Goal: Task Accomplishment & Management: Manage account settings

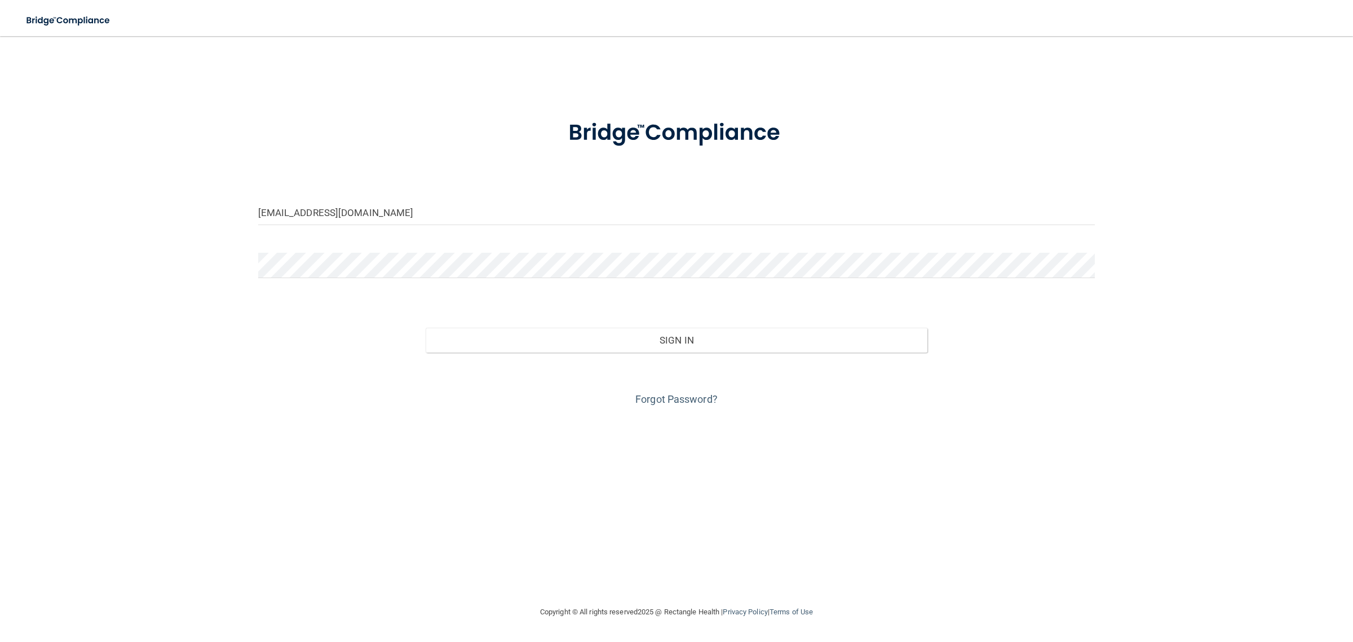
click at [636, 348] on button "Sign In" at bounding box center [677, 340] width 502 height 25
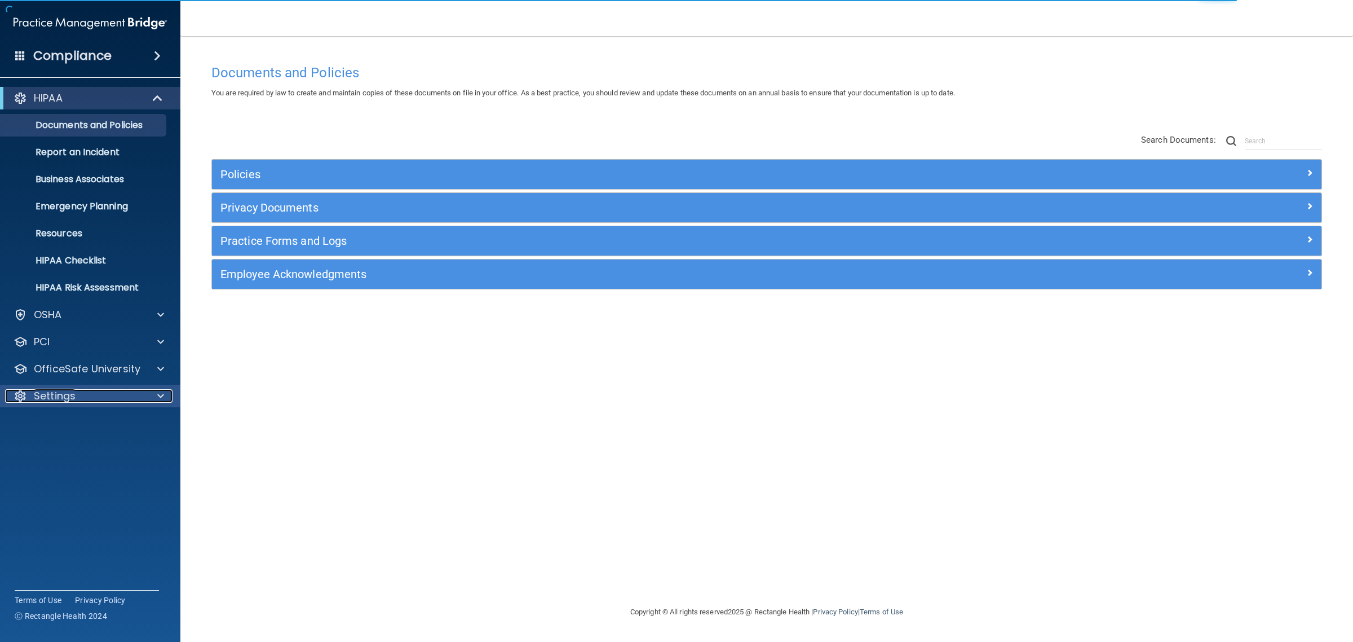
click at [139, 396] on div "Settings" at bounding box center [75, 396] width 140 height 14
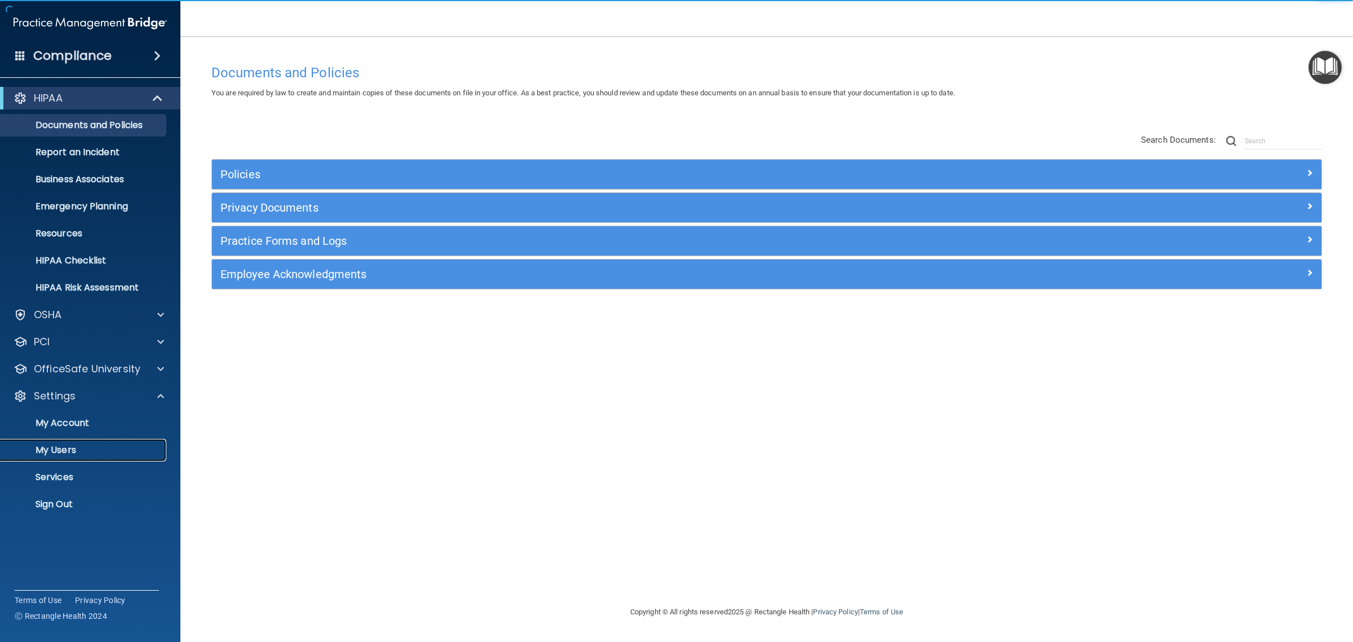
click at [68, 449] on p "My Users" at bounding box center [84, 449] width 154 height 11
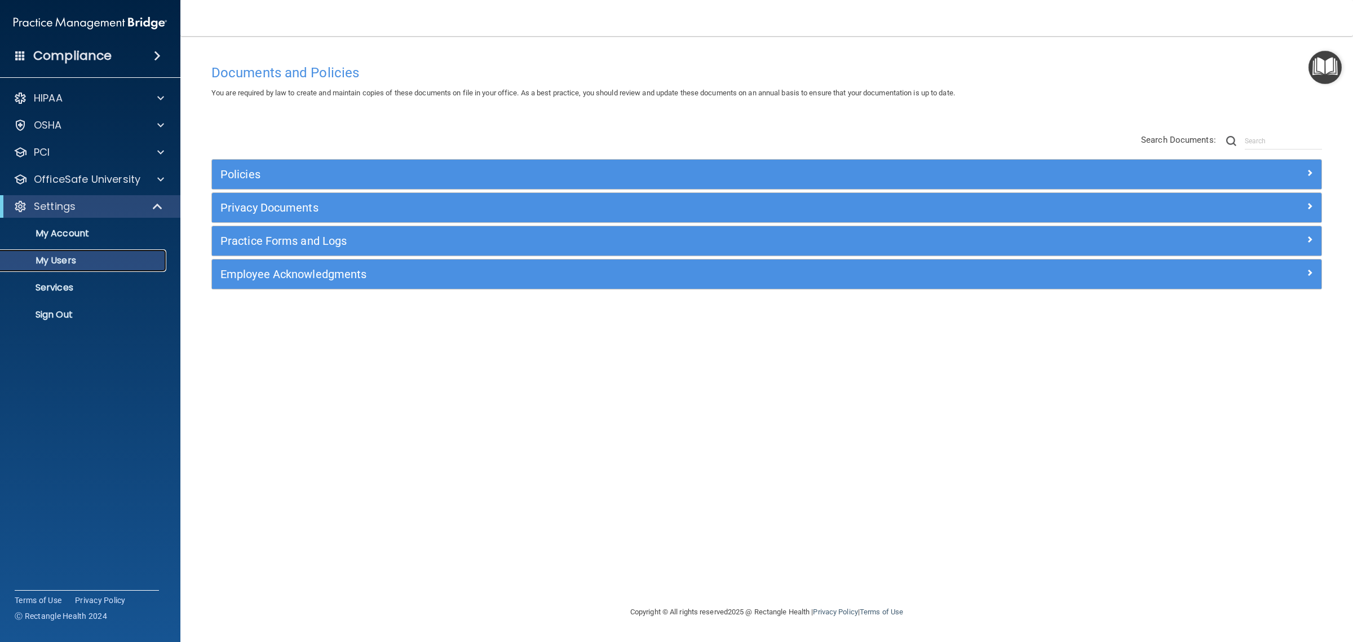
select select "20"
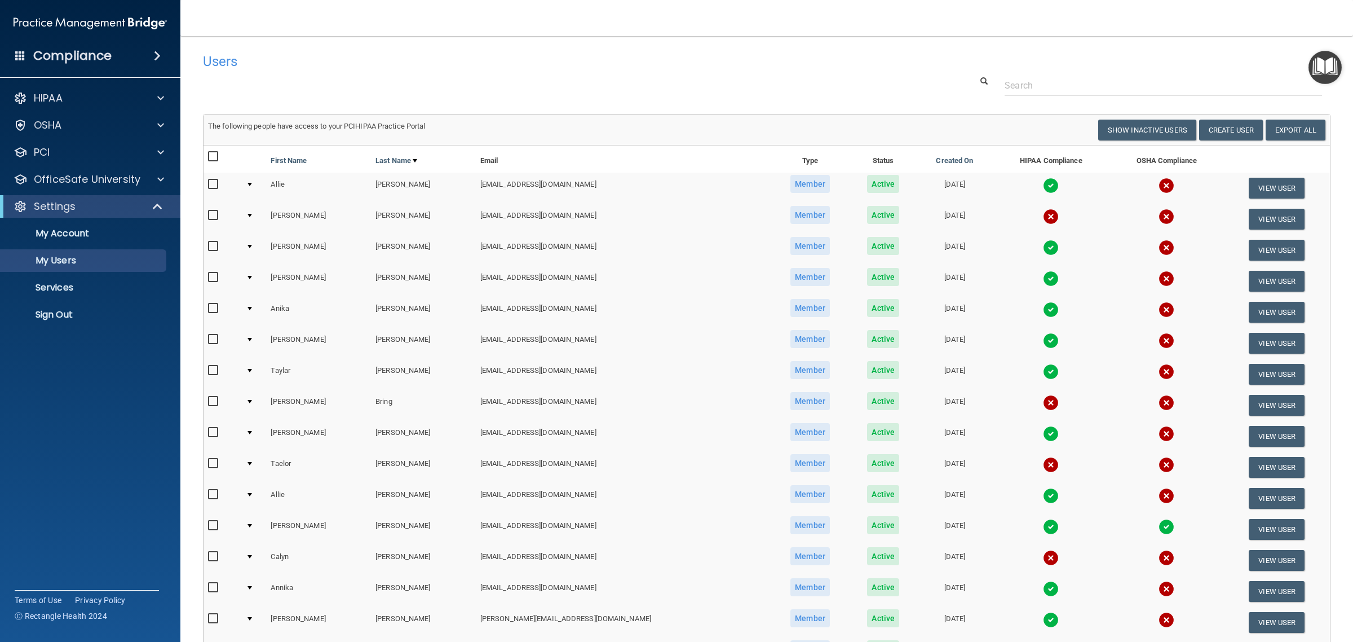
click at [210, 185] on input "checkbox" at bounding box center [214, 184] width 13 height 9
checkbox input "true"
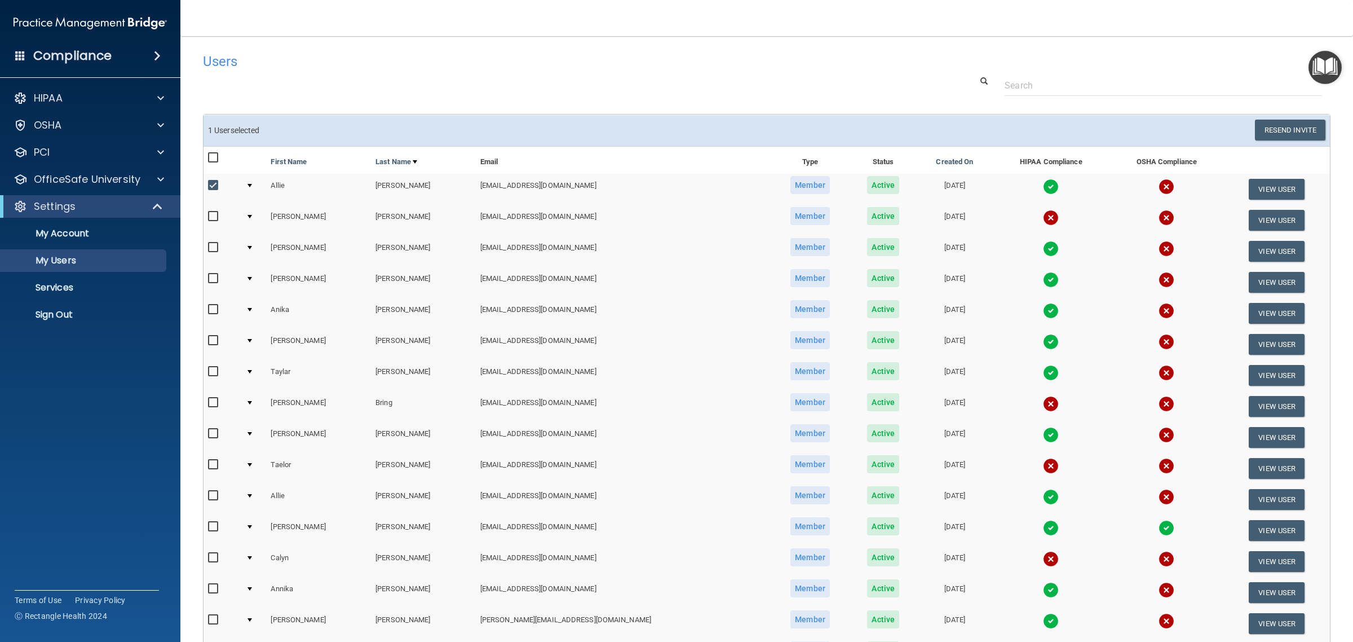
click at [216, 464] on input "checkbox" at bounding box center [214, 464] width 13 height 9
checkbox input "true"
click at [1258, 184] on button "View User" at bounding box center [1277, 189] width 56 height 21
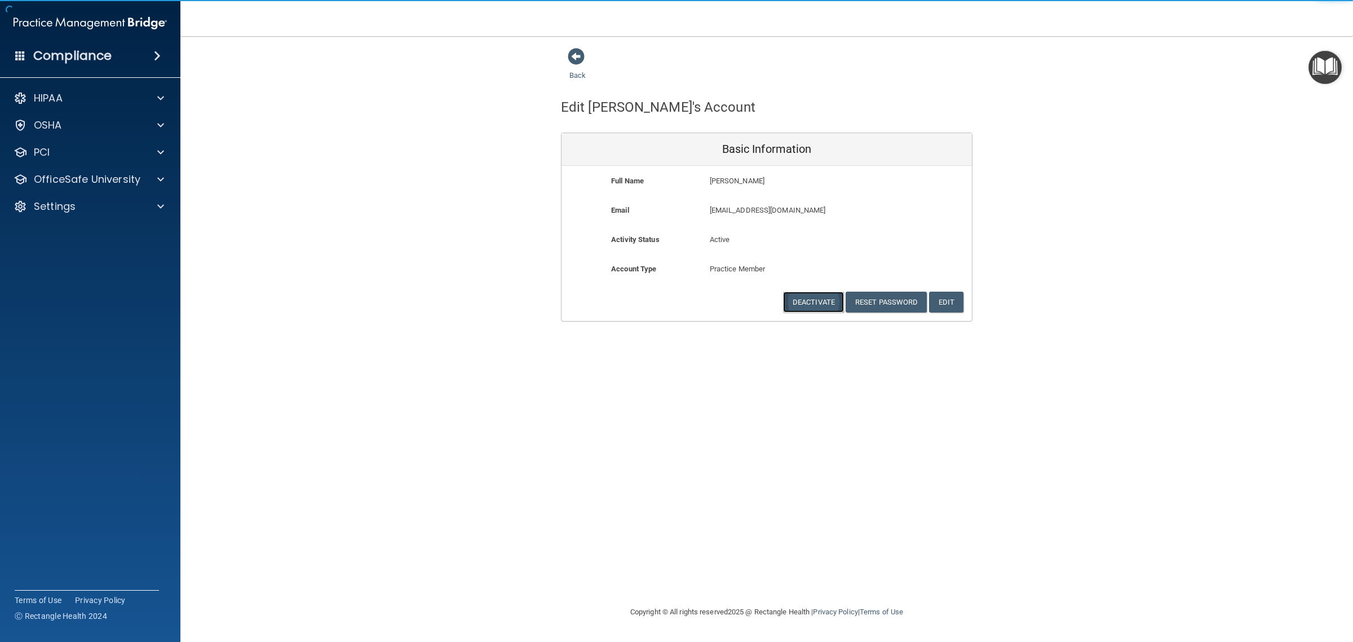
click at [817, 296] on button "Deactivate" at bounding box center [813, 302] width 61 height 21
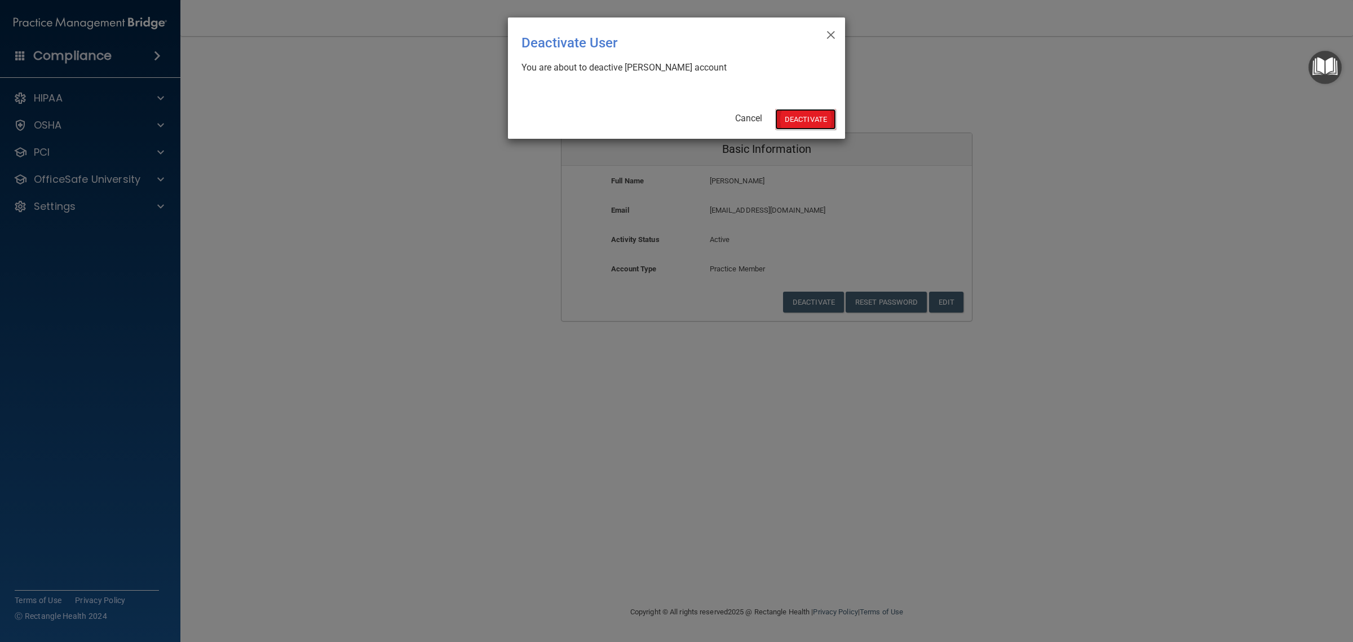
click at [799, 124] on button "Deactivate" at bounding box center [805, 119] width 61 height 21
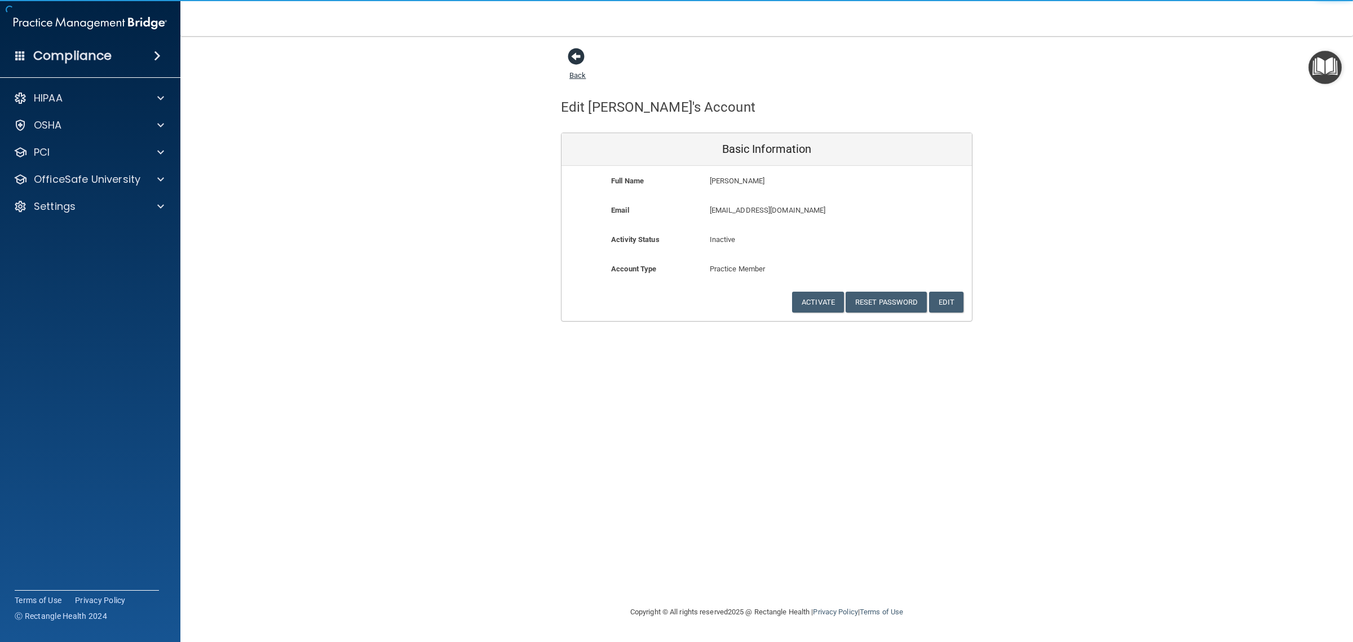
click at [582, 60] on span at bounding box center [576, 56] width 17 height 17
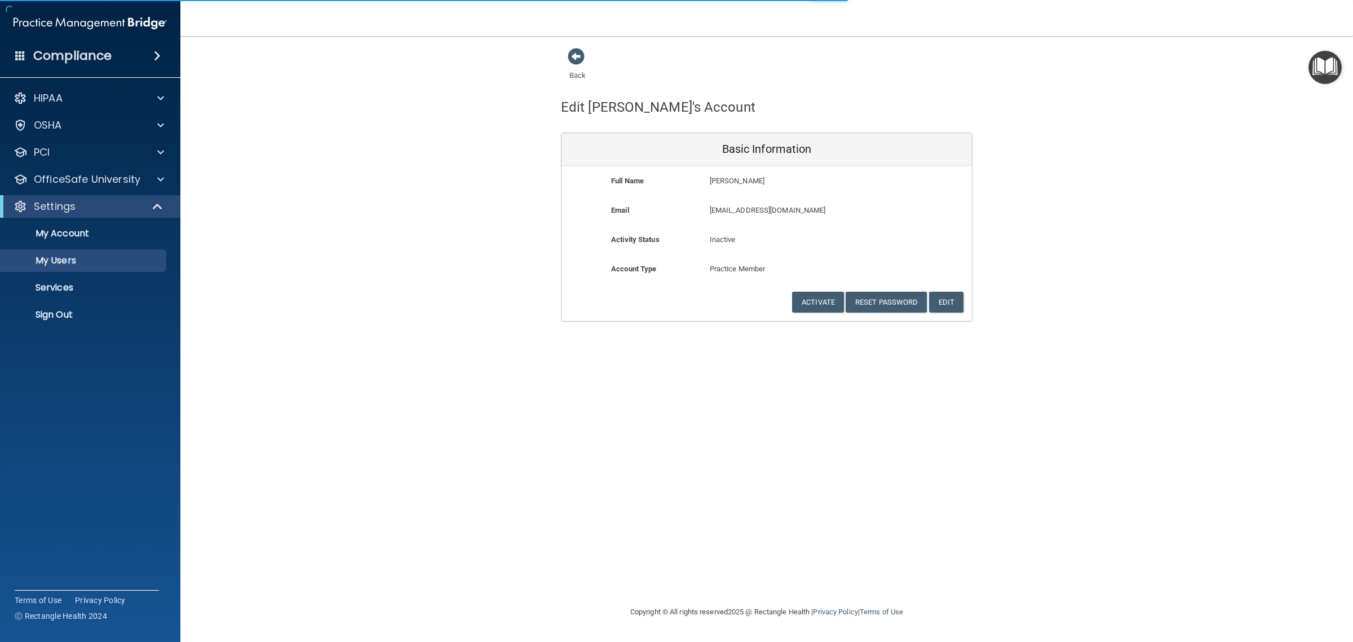
select select "20"
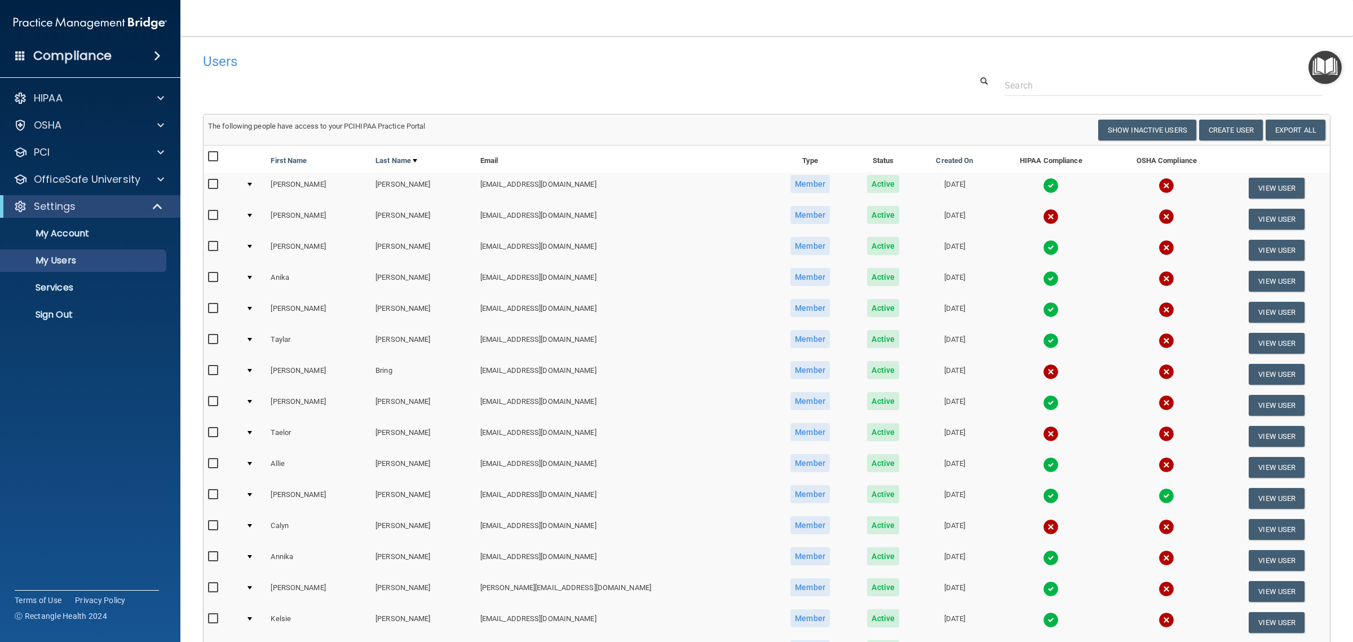
click at [1230, 436] on td "View User" at bounding box center [1277, 436] width 106 height 31
click at [1249, 437] on button "View User" at bounding box center [1277, 436] width 56 height 21
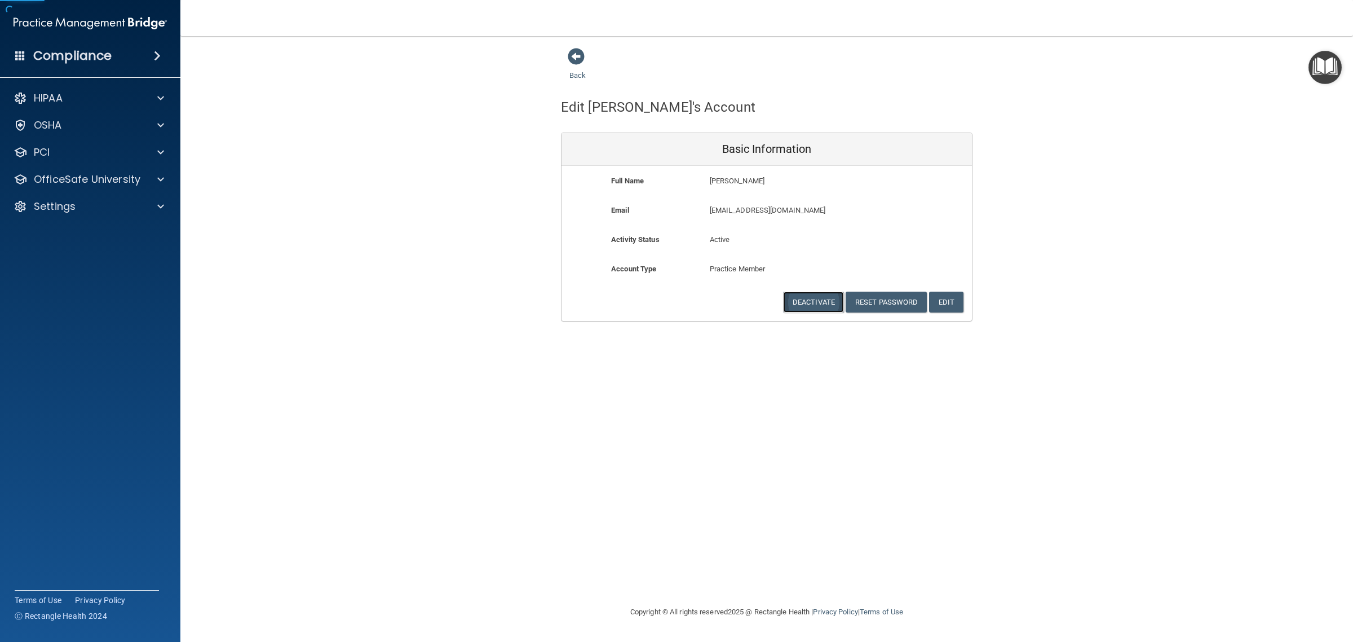
click at [805, 300] on button "Deactivate" at bounding box center [813, 302] width 61 height 21
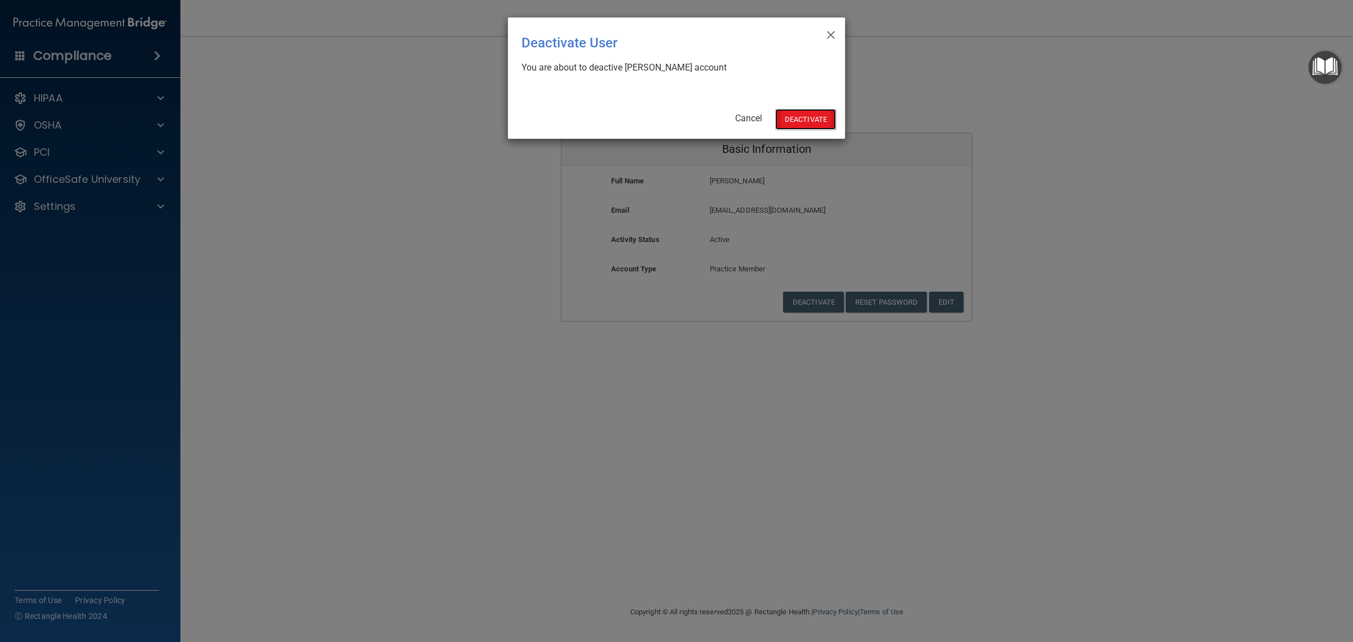
click at [793, 123] on button "Deactivate" at bounding box center [805, 119] width 61 height 21
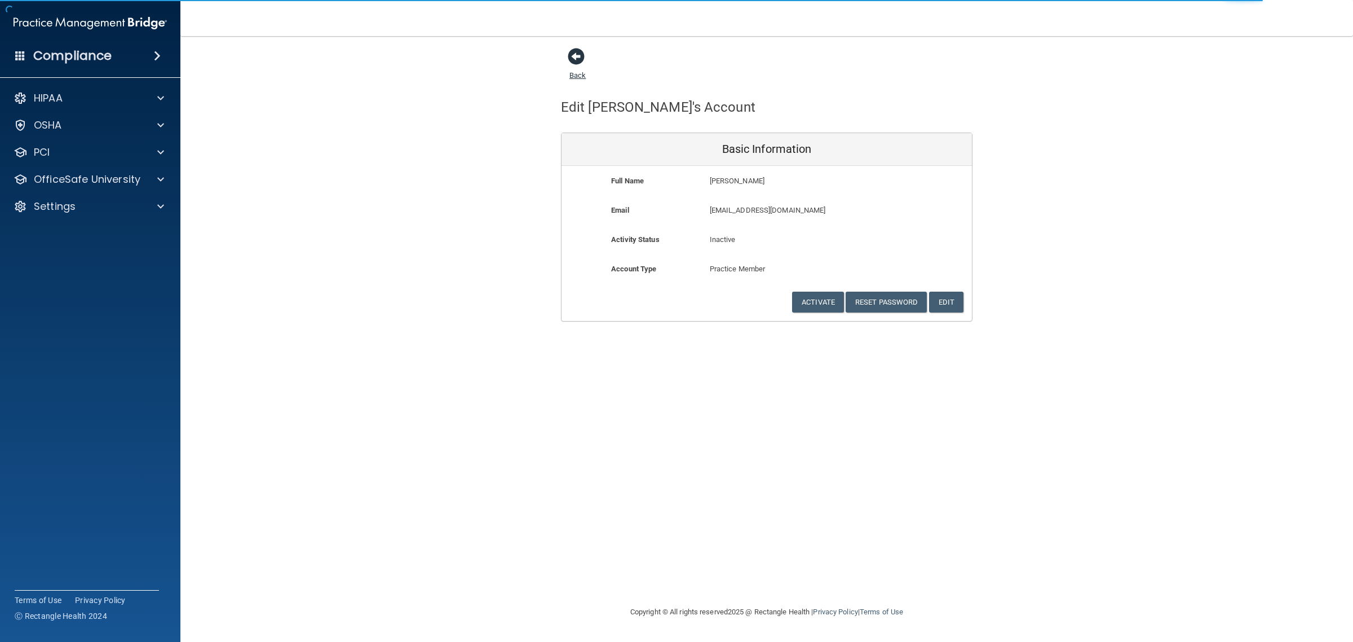
click at [584, 72] on link "Back" at bounding box center [578, 69] width 16 height 22
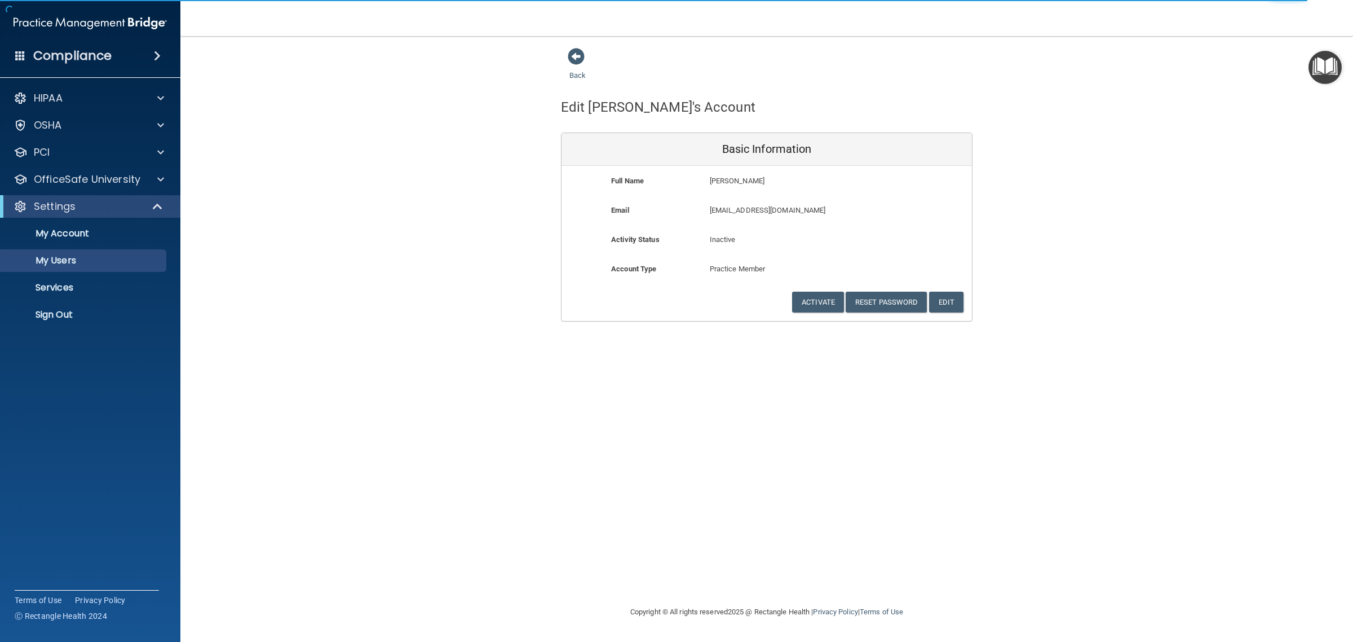
select select "20"
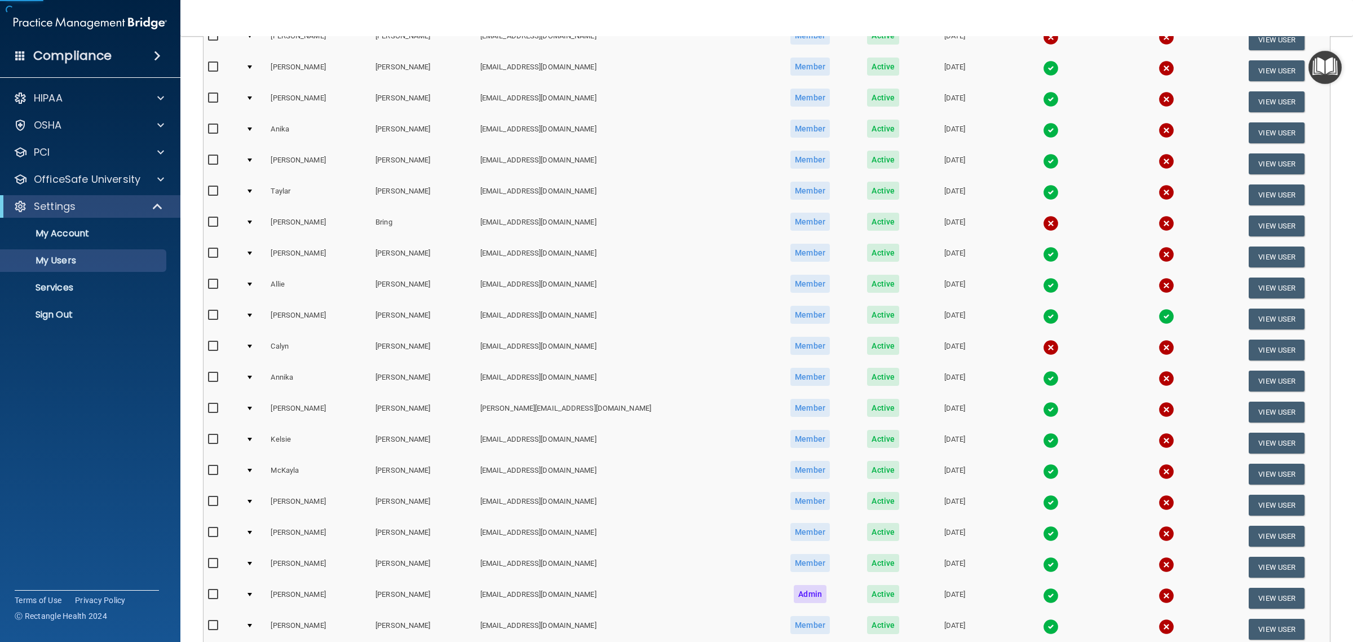
scroll to position [290, 0]
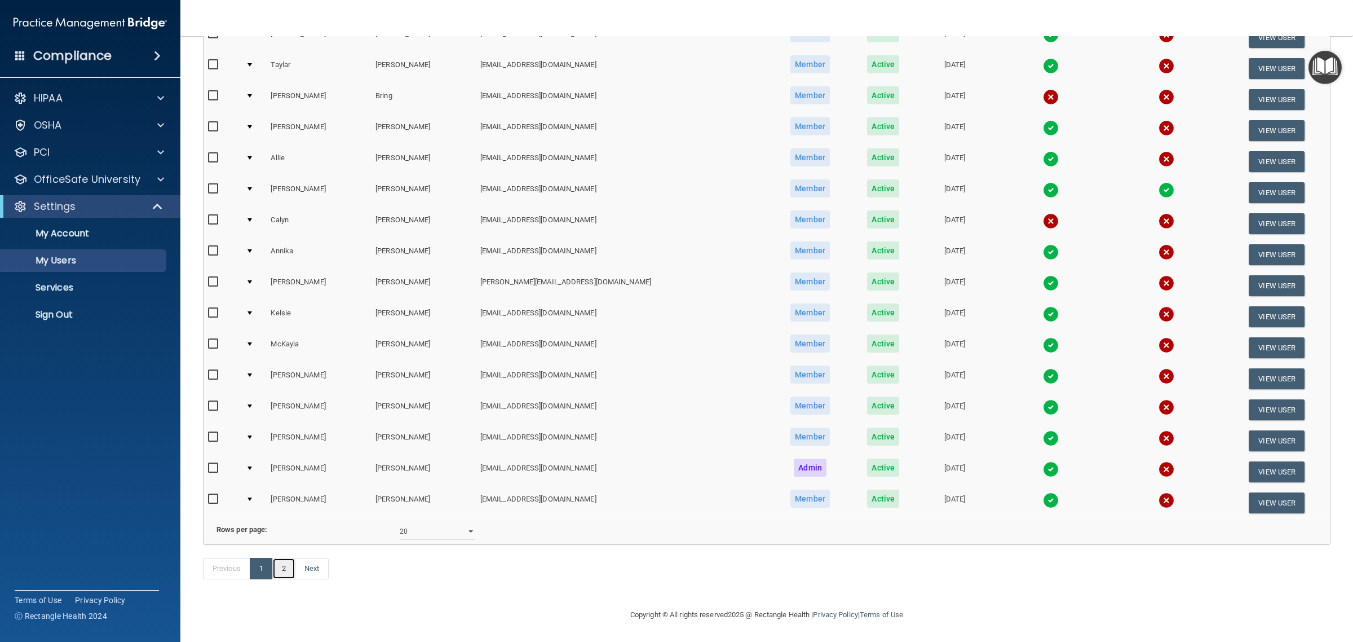
click at [285, 570] on link "2" at bounding box center [283, 568] width 23 height 21
select select "20"
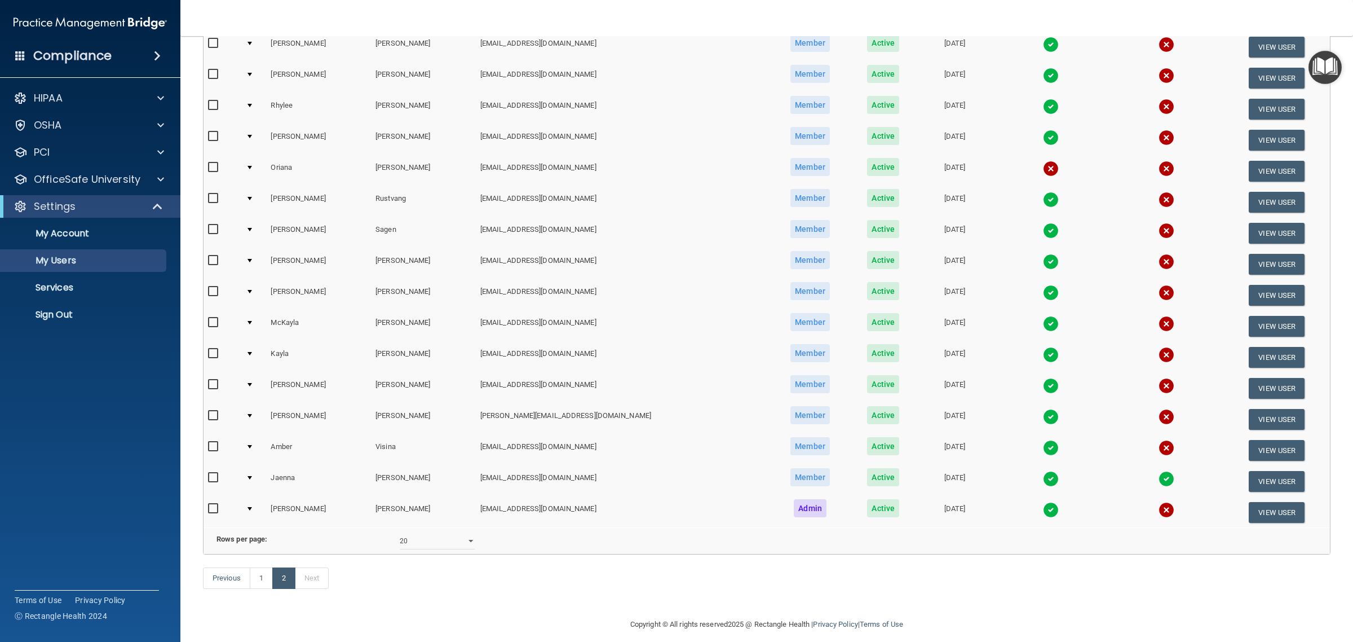
scroll to position [198, 0]
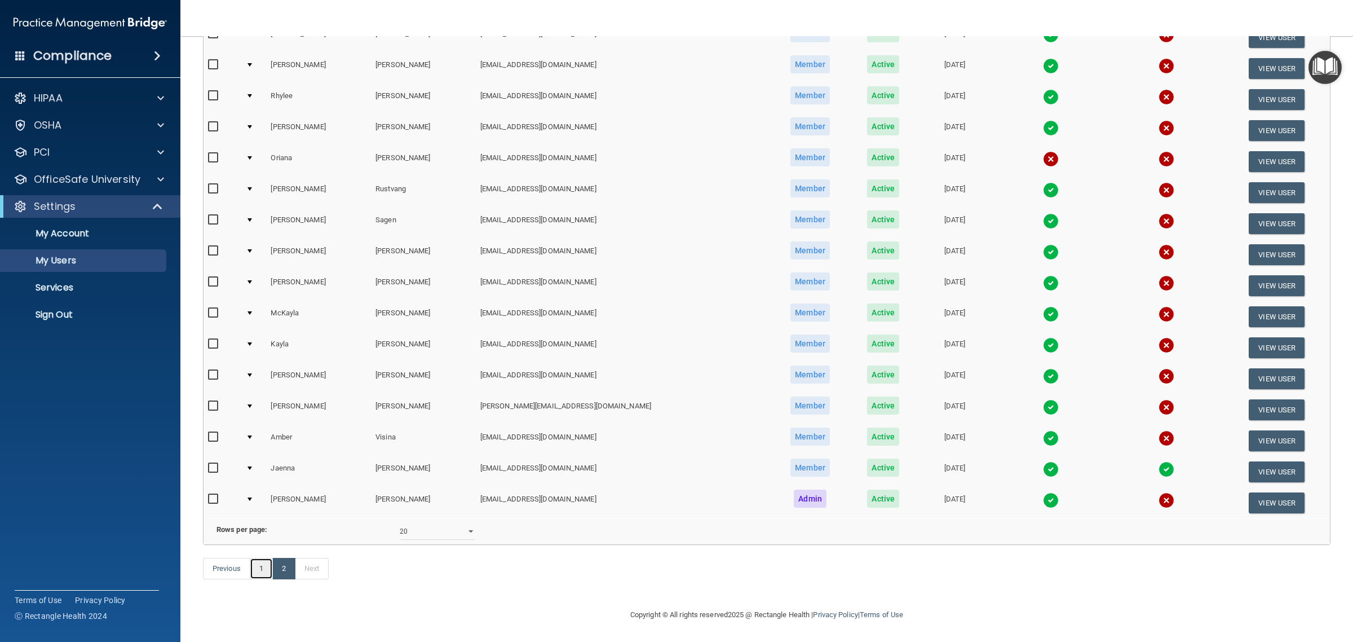
click at [259, 578] on link "1" at bounding box center [261, 568] width 23 height 21
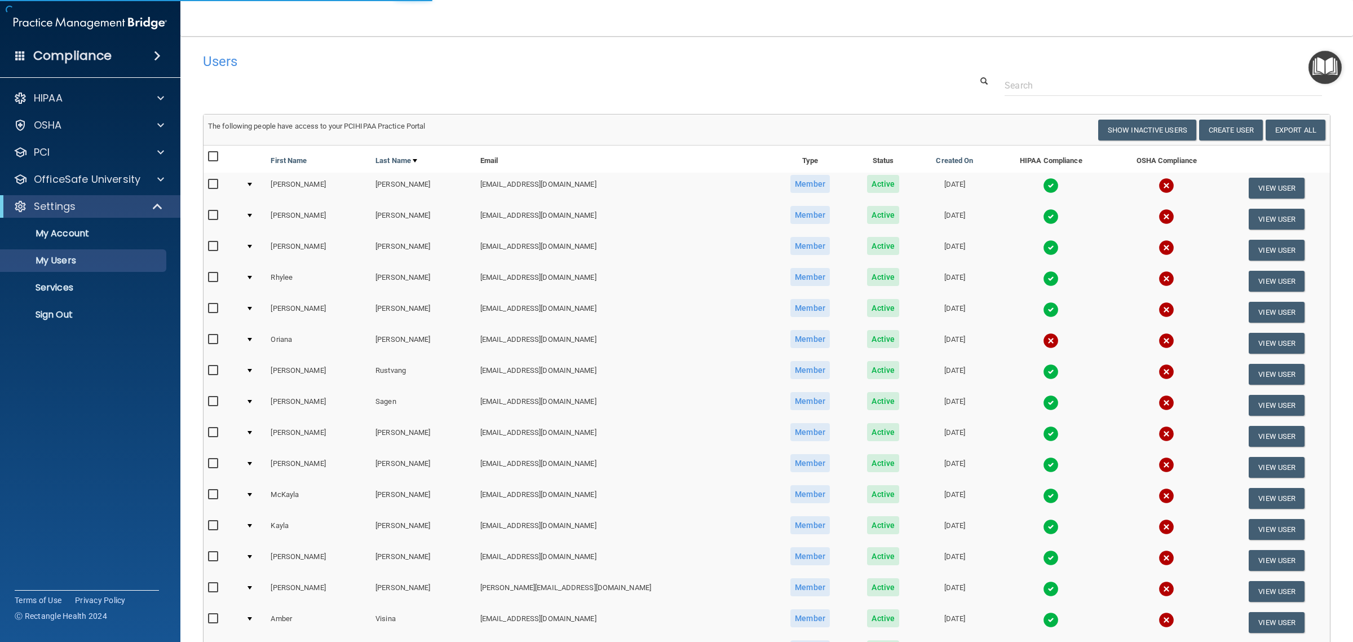
select select "20"
